Goal: Information Seeking & Learning: Stay updated

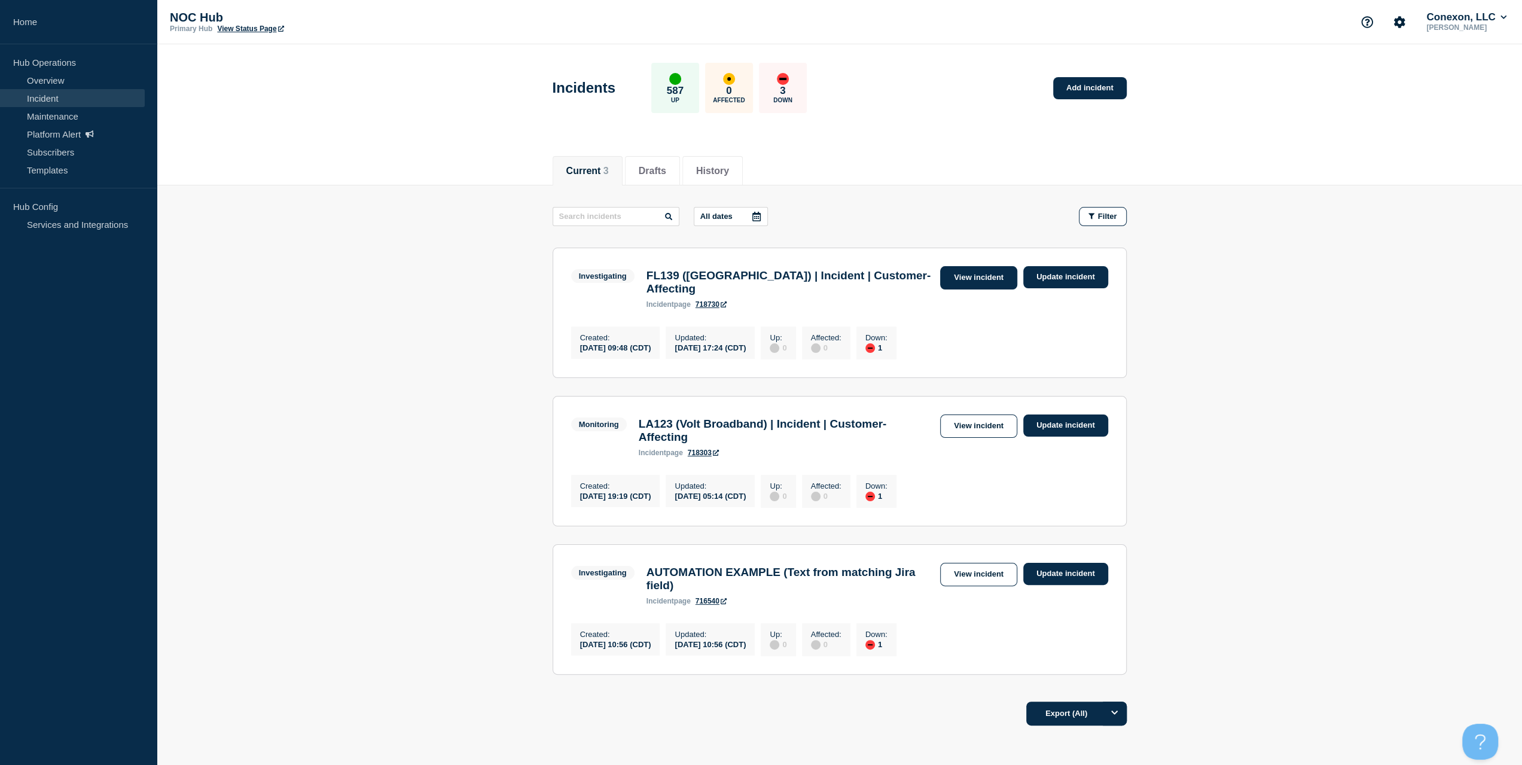
click at [975, 270] on link "View incident" at bounding box center [978, 277] width 77 height 23
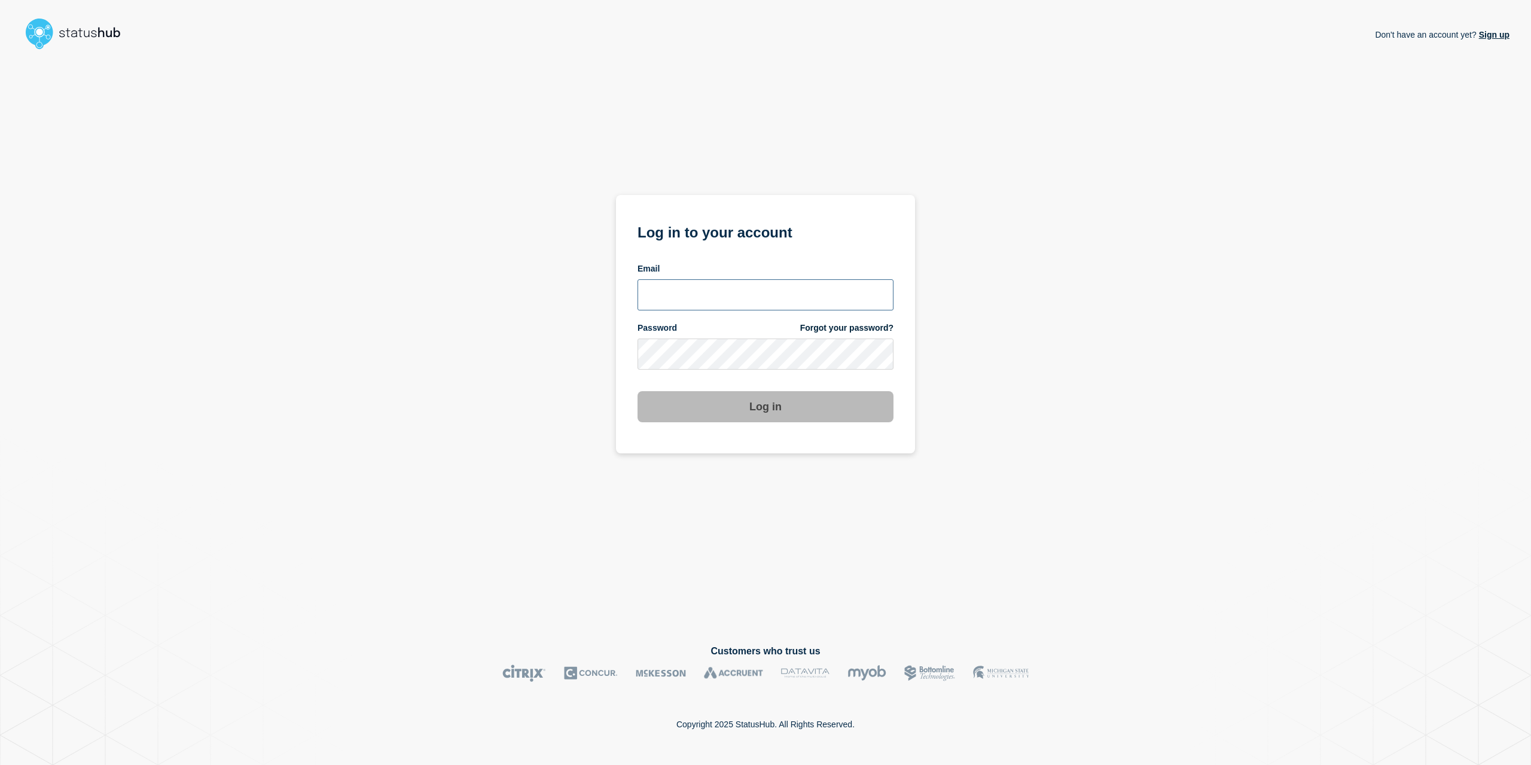
click at [748, 301] on input "email input" at bounding box center [766, 294] width 256 height 31
click at [0, 764] on com-1password-button at bounding box center [0, 765] width 0 height 0
click at [745, 310] on input "email input" at bounding box center [766, 294] width 256 height 31
type input "caleb.stahr@conexon.us"
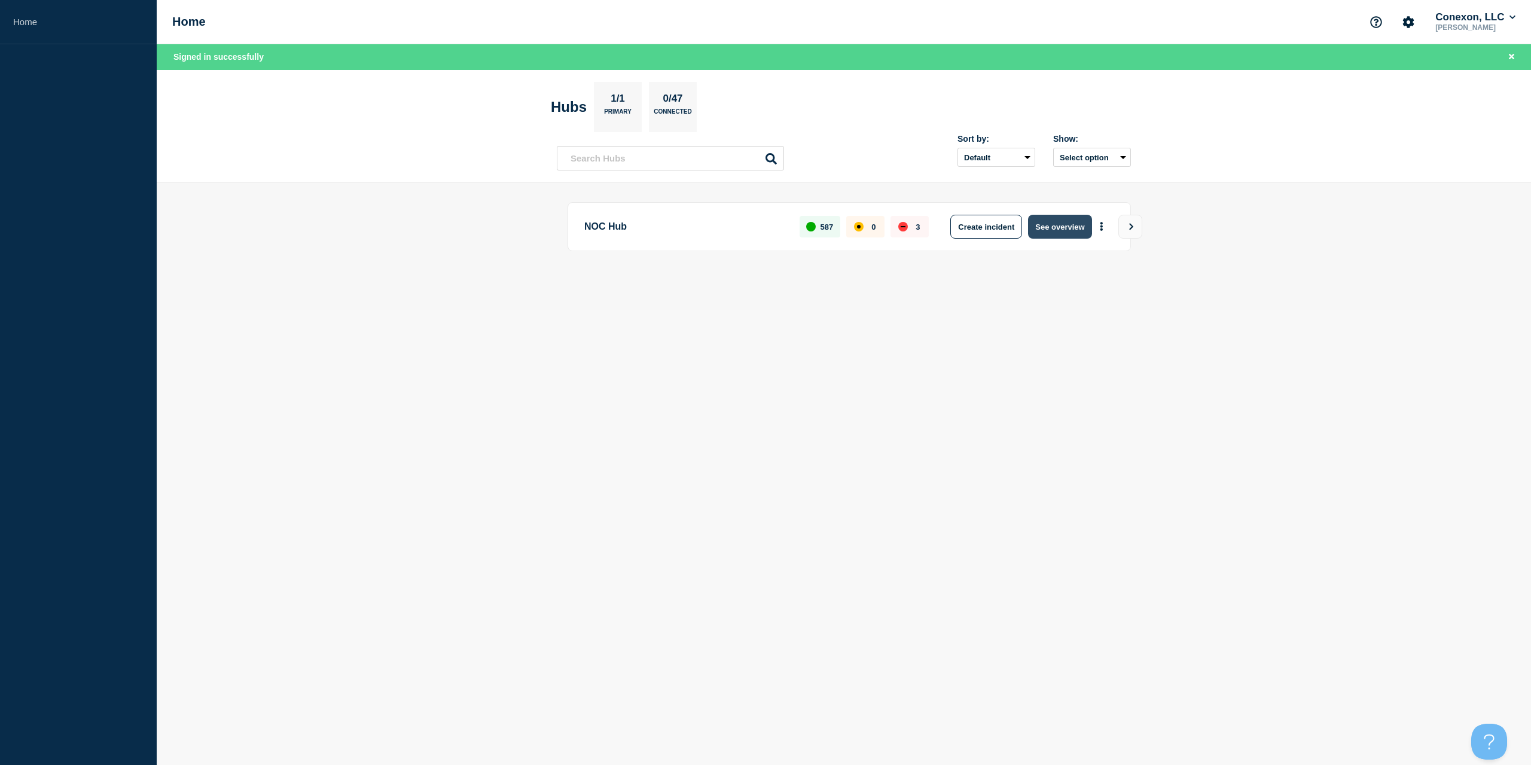
click at [1039, 224] on button "See overview" at bounding box center [1059, 227] width 63 height 24
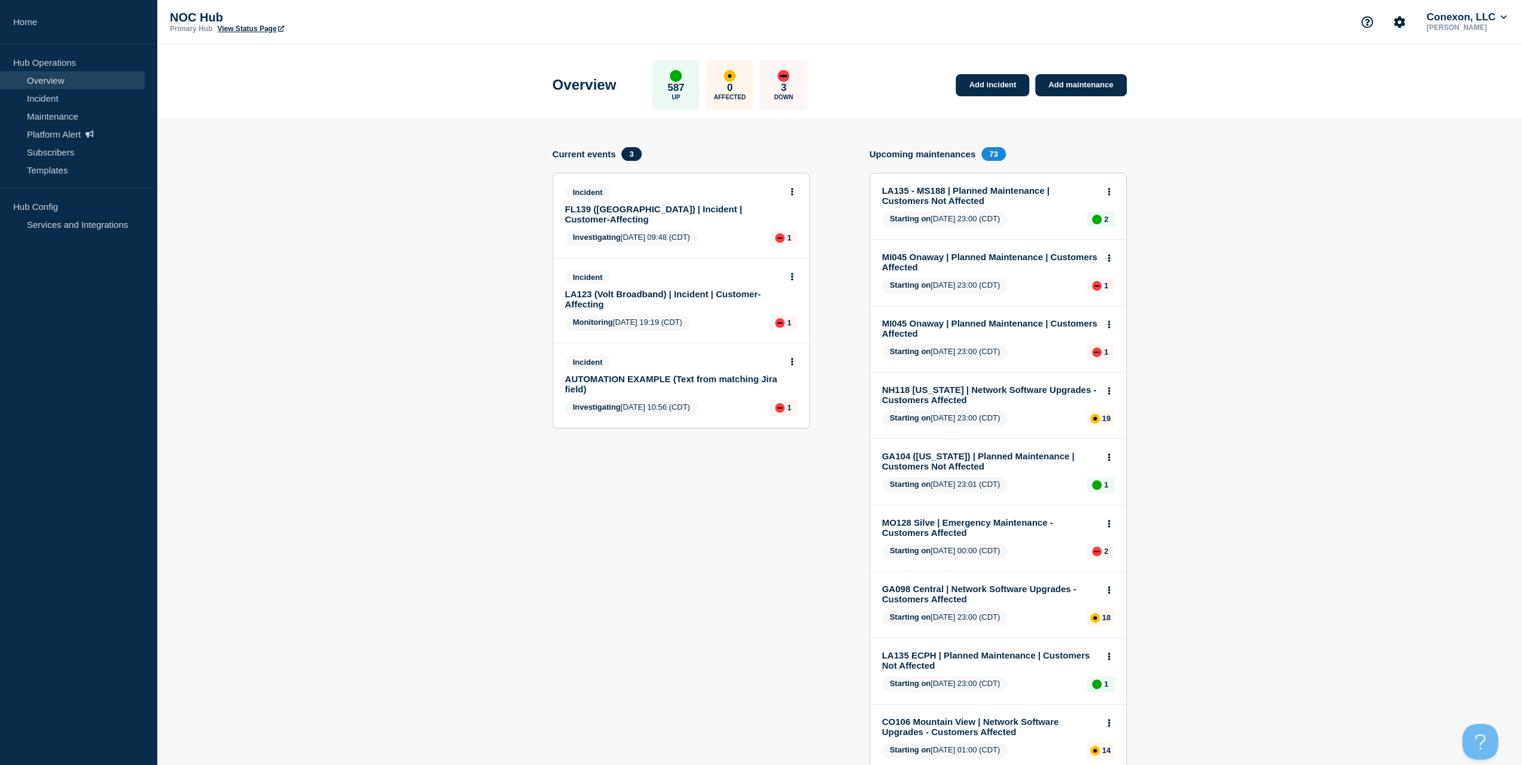
click at [660, 207] on link "FL139 ([GEOGRAPHIC_DATA]) | Incident | Customer-Affecting" at bounding box center [673, 214] width 216 height 20
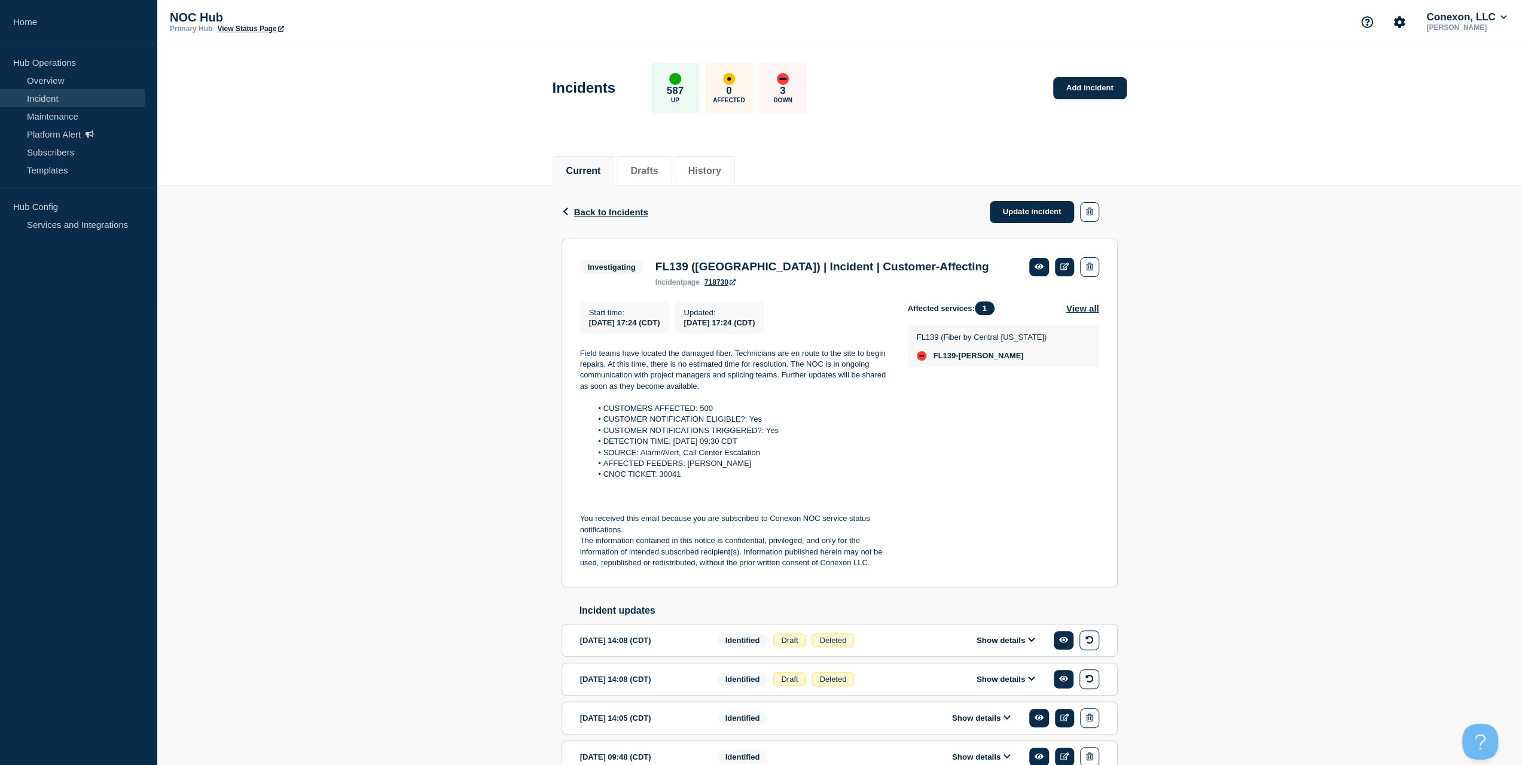
drag, startPoint x: 904, startPoint y: 130, endPoint x: 914, endPoint y: 132, distance: 10.4
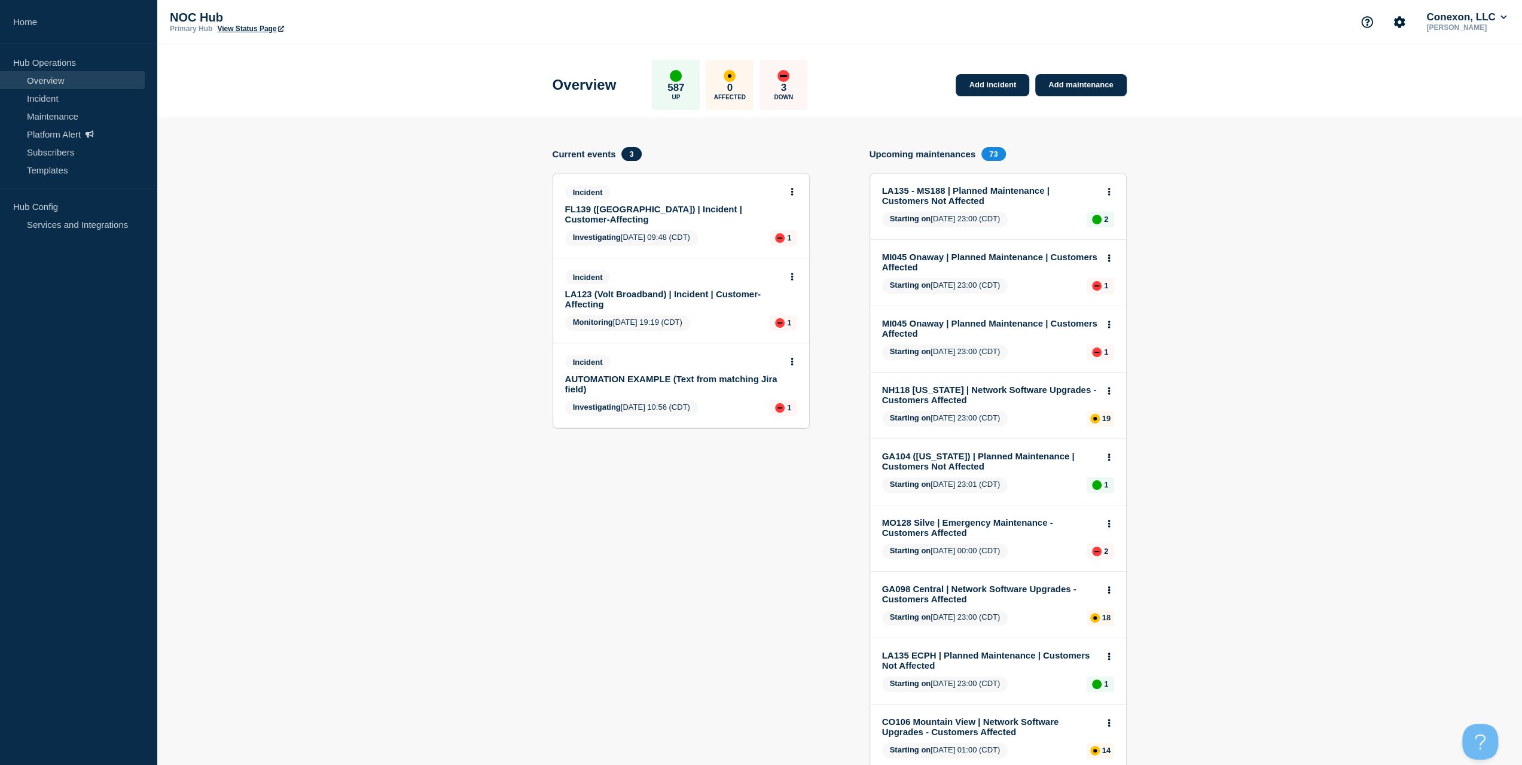
click at [712, 289] on link "LA123 (Volt Broadband) | Incident | Customer-Affecting" at bounding box center [673, 299] width 216 height 20
click at [69, 98] on link "Incident" at bounding box center [72, 98] width 145 height 18
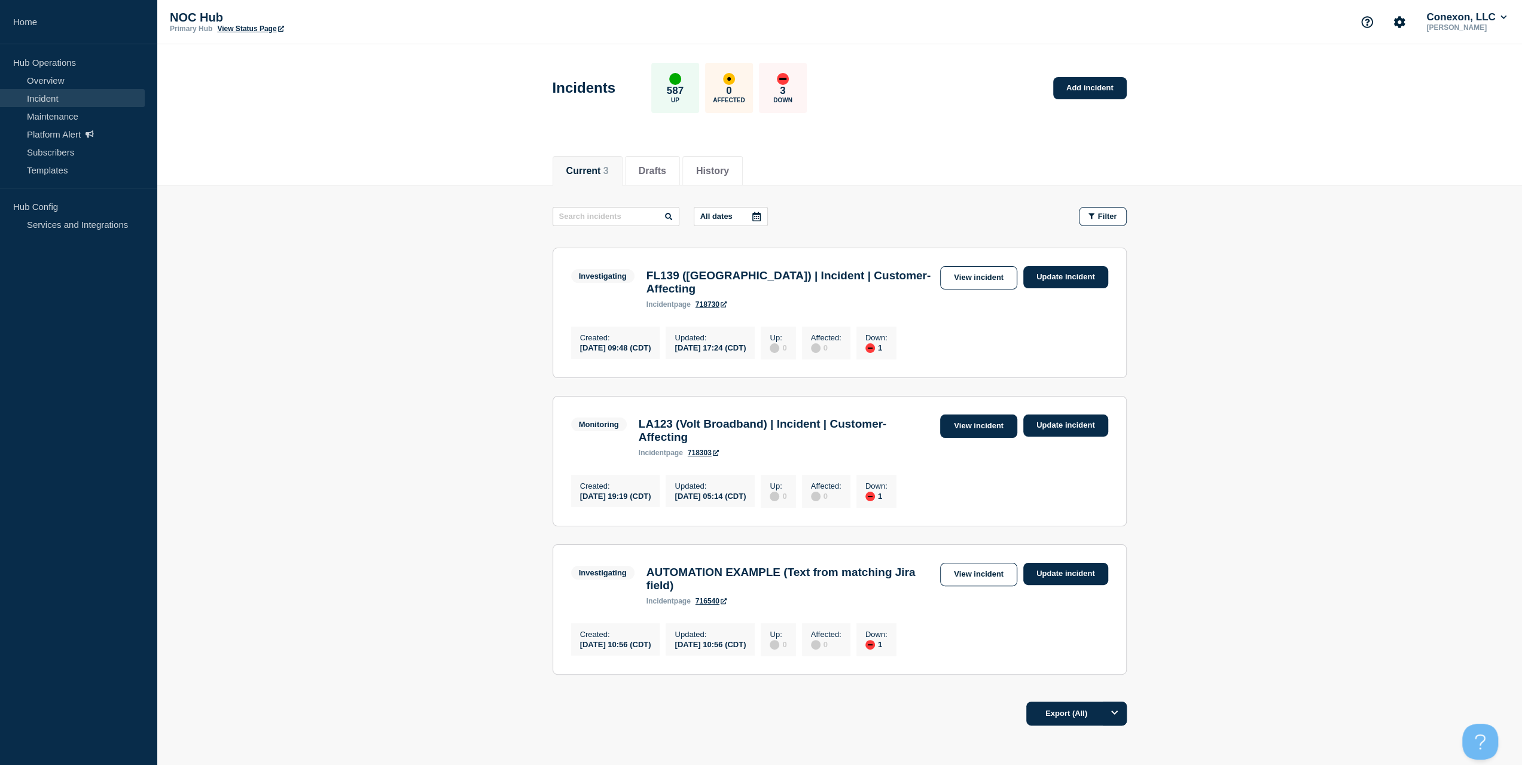
click at [984, 434] on link "View incident" at bounding box center [978, 425] width 77 height 23
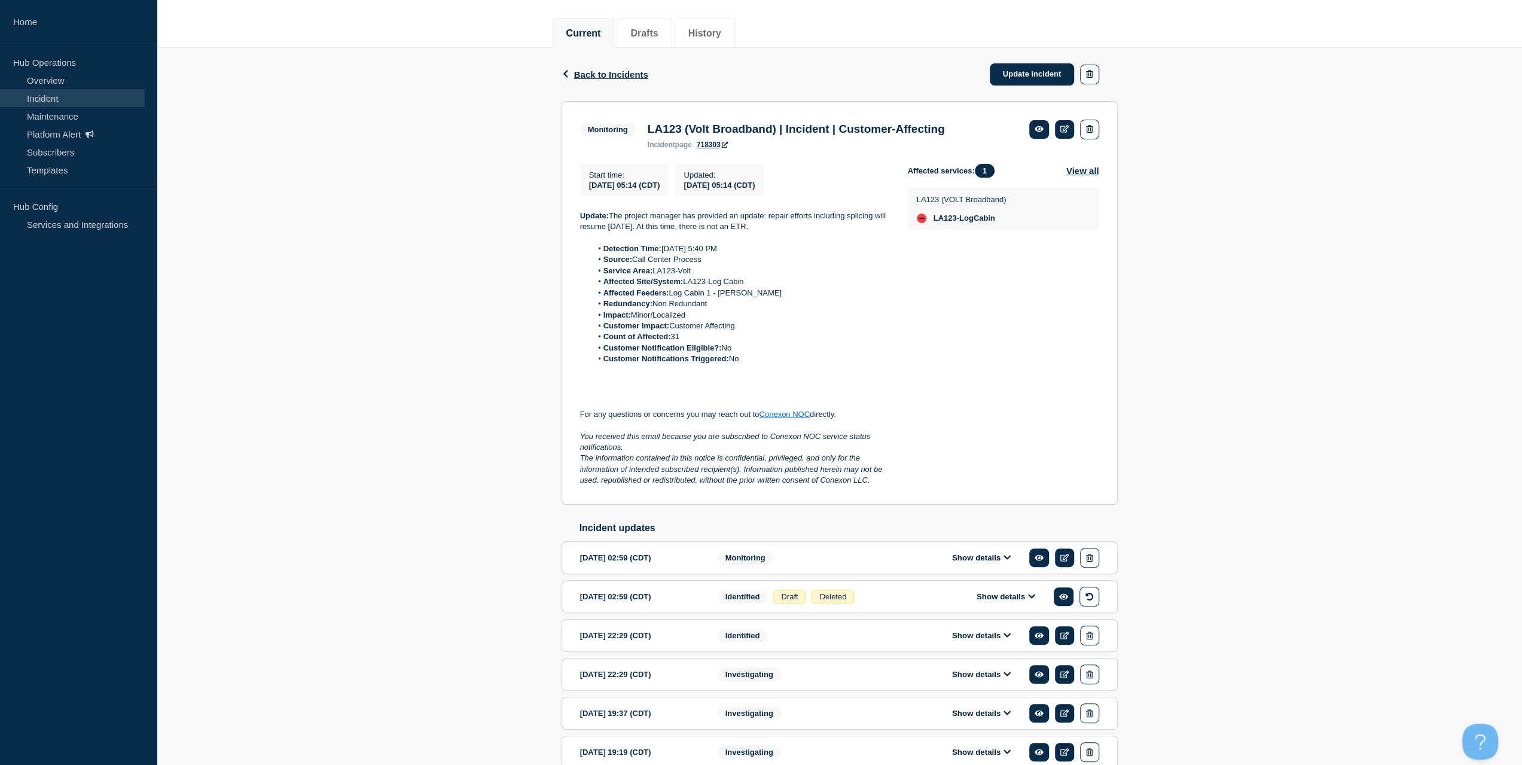
scroll to position [200, 0]
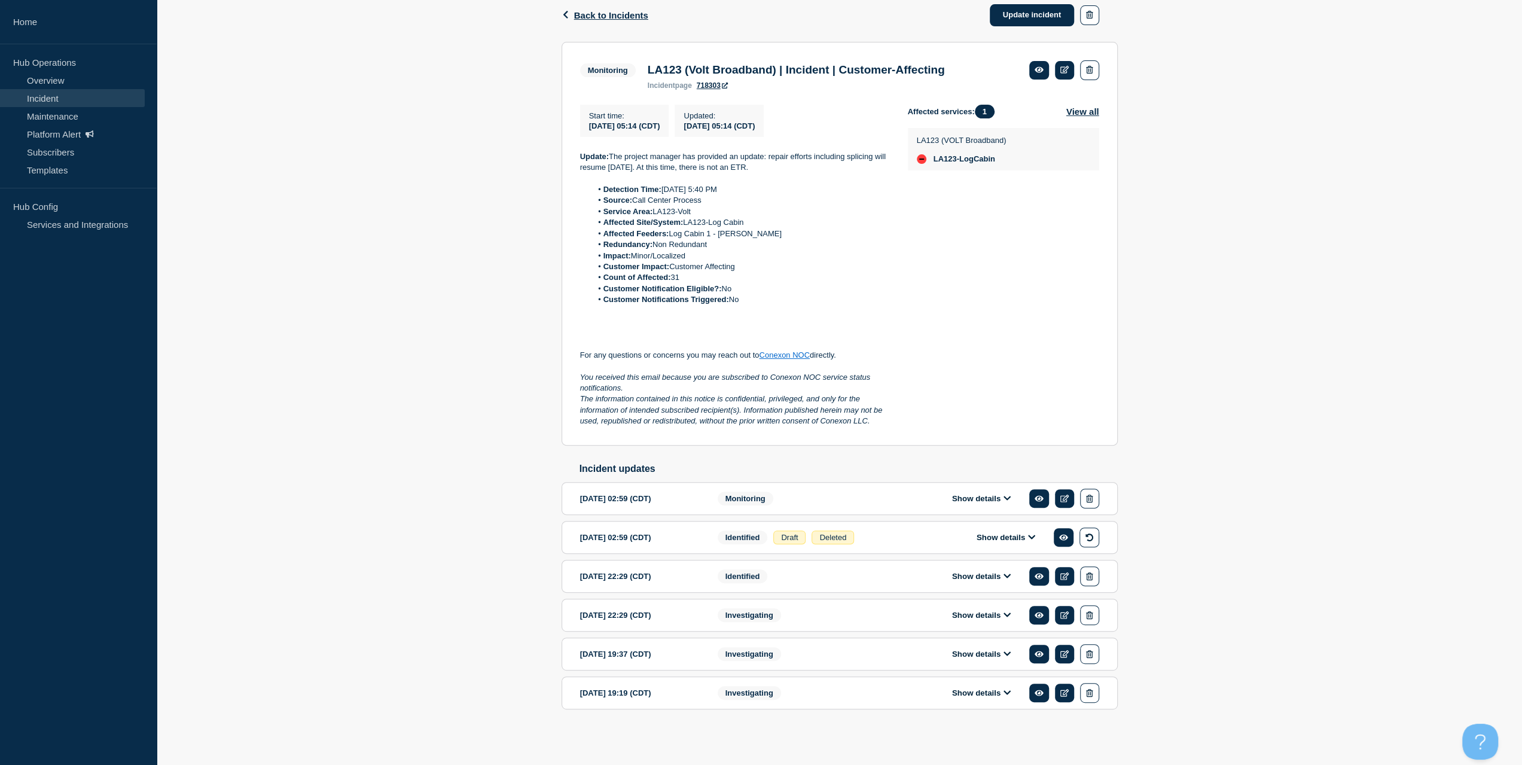
click at [999, 685] on div "Show details" at bounding box center [990, 693] width 218 height 20
drag, startPoint x: 999, startPoint y: 685, endPoint x: 997, endPoint y: 691, distance: 7.0
click at [999, 686] on div "Show details" at bounding box center [990, 693] width 218 height 20
click at [996, 692] on button "Show details" at bounding box center [981, 693] width 66 height 10
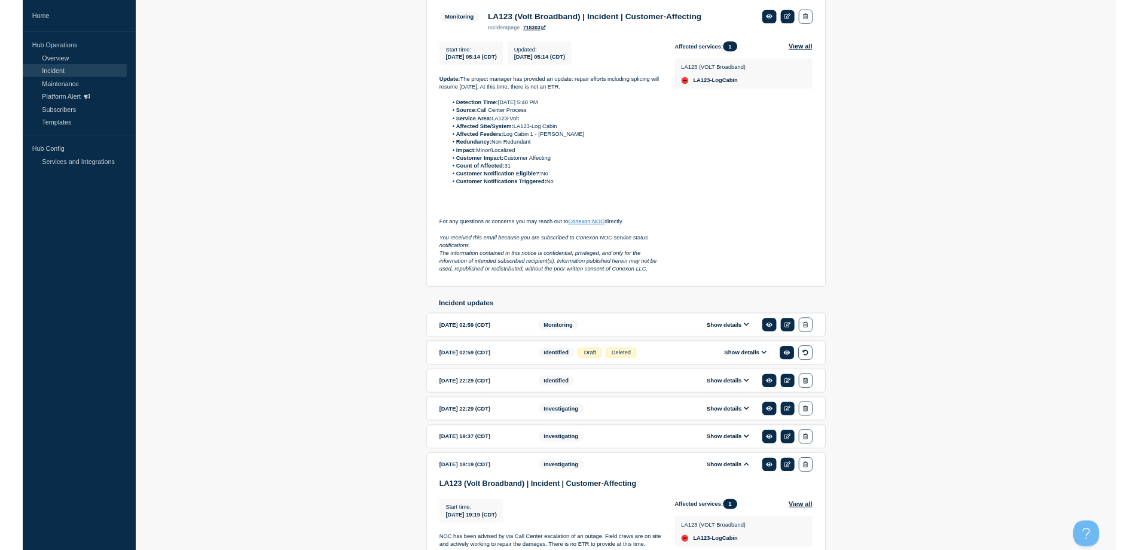
scroll to position [299, 0]
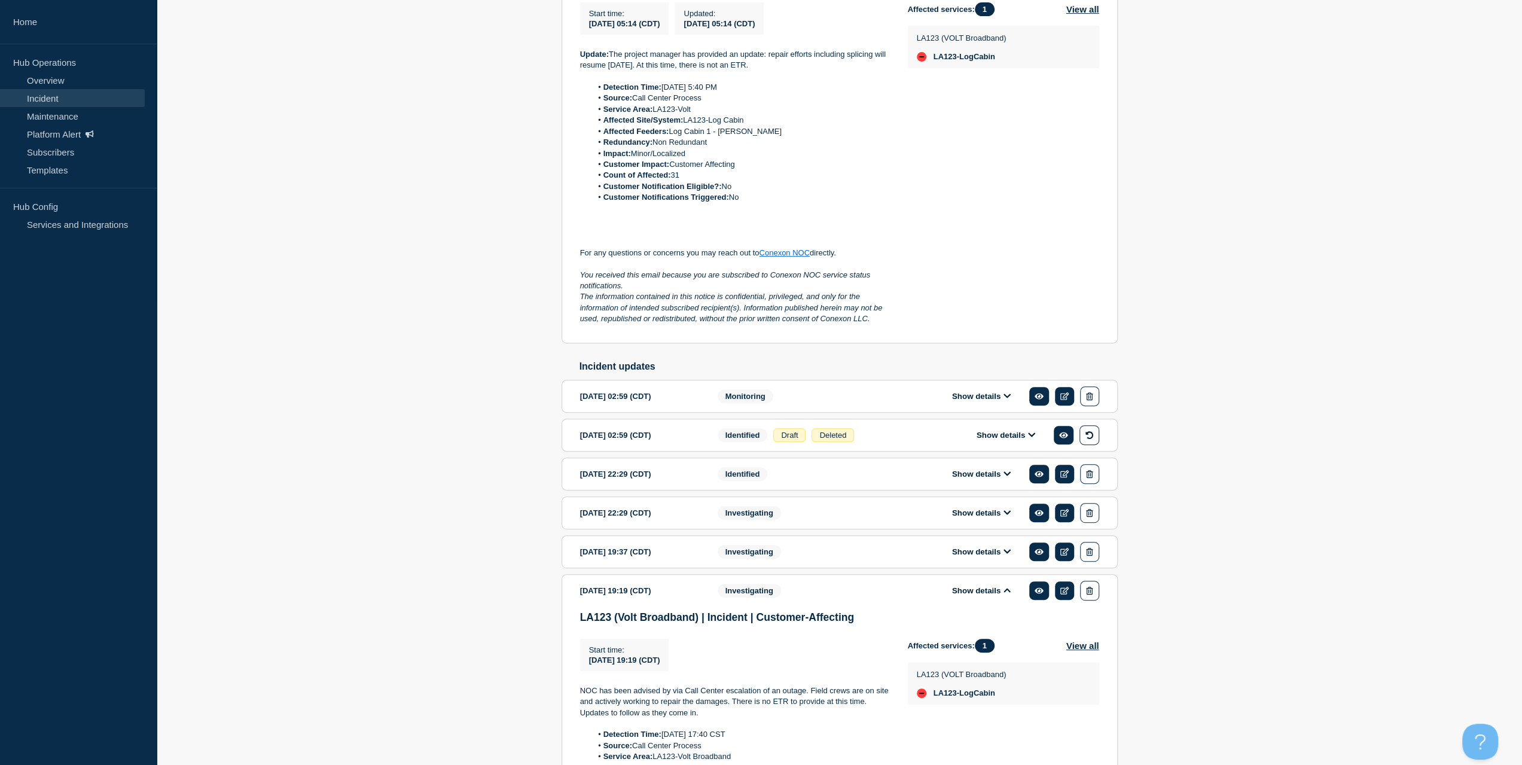
click at [971, 397] on button "Show details" at bounding box center [981, 396] width 66 height 10
